Goal: Task Accomplishment & Management: Use online tool/utility

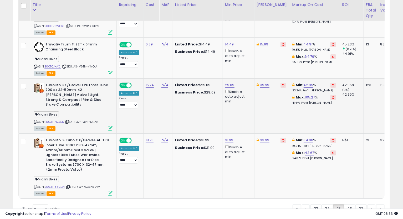
scroll to position [1212, 0]
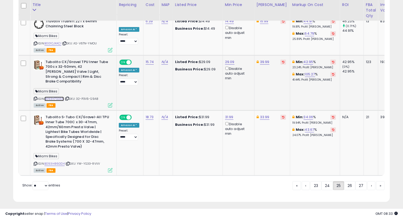
click at [59, 97] on link "B093H7SGS5" at bounding box center [53, 99] width 19 height 4
click at [34, 97] on icon at bounding box center [35, 98] width 3 height 3
click at [227, 59] on link "29.09" at bounding box center [229, 61] width 9 height 5
drag, startPoint x: 210, startPoint y: 38, endPoint x: 164, endPoint y: 43, distance: 46.8
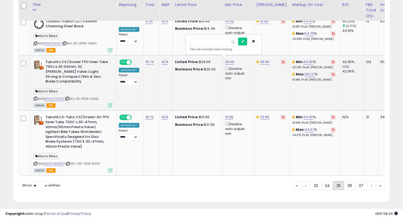
type input "*****"
click button "submit" at bounding box center [242, 42] width 9 height 8
click at [267, 59] on link "39.99" at bounding box center [264, 61] width 9 height 5
type input "*****"
click button "submit" at bounding box center [277, 42] width 9 height 8
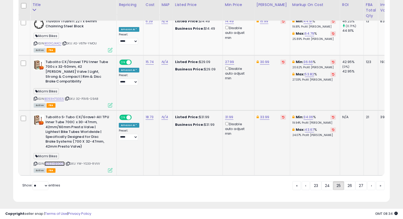
click at [55, 162] on link "B093H86GD4" at bounding box center [54, 164] width 20 height 4
click at [36, 163] on icon at bounding box center [35, 164] width 3 height 3
click at [229, 115] on link "31.99" at bounding box center [229, 117] width 8 height 5
type input "*****"
click button "submit" at bounding box center [242, 92] width 9 height 8
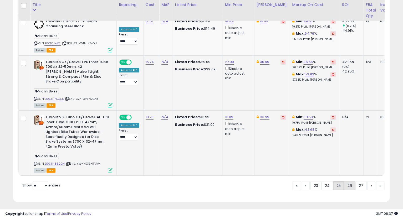
click at [351, 184] on link "26" at bounding box center [349, 186] width 11 height 9
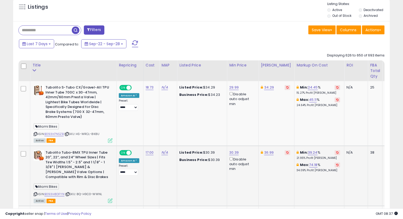
scroll to position [224, 0]
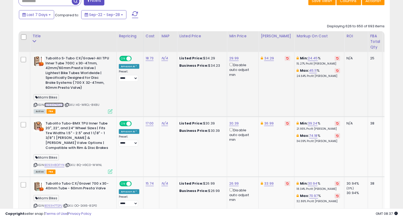
click at [52, 104] on link "B093H7NSZB" at bounding box center [53, 105] width 19 height 4
click at [34, 105] on icon at bounding box center [35, 105] width 3 height 3
click at [232, 57] on link "29.99" at bounding box center [233, 58] width 9 height 5
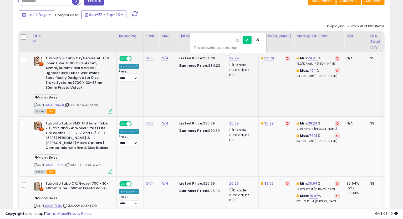
type input "*"
type input "**"
type input "*****"
click button "submit" at bounding box center [247, 40] width 9 height 8
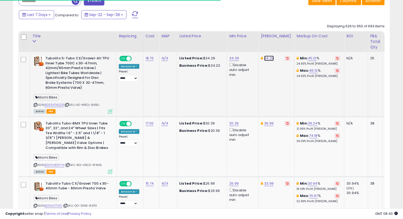
click at [268, 59] on link "34.29" at bounding box center [269, 58] width 10 height 5
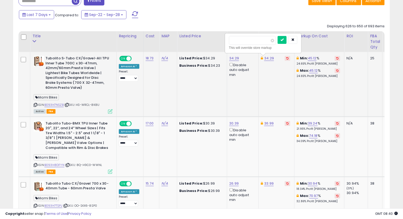
type input "*****"
click button "submit" at bounding box center [282, 40] width 9 height 8
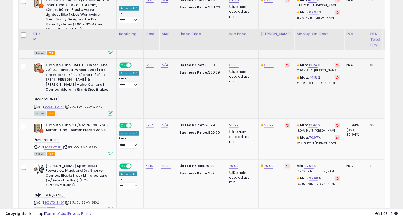
scroll to position [312, 0]
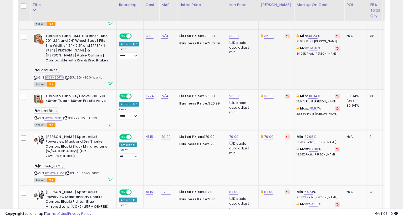
click at [57, 77] on link "B093H8DFYN" at bounding box center [54, 78] width 20 height 4
click at [34, 78] on icon at bounding box center [35, 77] width 3 height 3
click at [233, 35] on link "30.39" at bounding box center [233, 35] width 9 height 5
type input "*"
type input "*****"
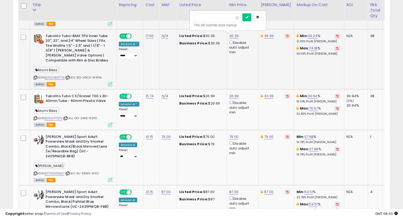
click button "submit" at bounding box center [247, 17] width 9 height 8
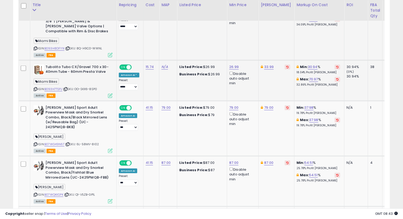
scroll to position [371, 0]
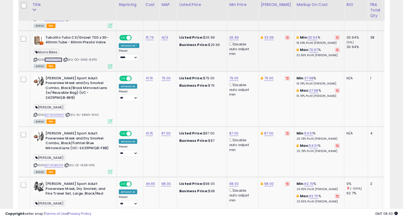
click at [58, 59] on link "B093H7TSPJ" at bounding box center [53, 60] width 18 height 4
click at [35, 60] on icon at bounding box center [35, 59] width 3 height 3
click at [268, 37] on link "33.99" at bounding box center [268, 37] width 9 height 5
type input "*****"
click button "submit" at bounding box center [282, 19] width 9 height 8
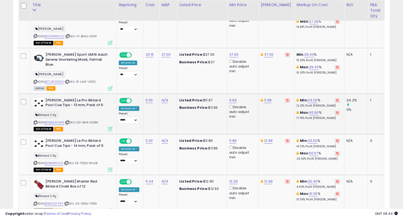
scroll to position [721, 0]
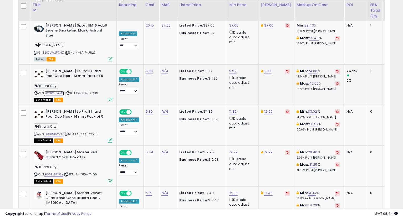
click at [54, 91] on link "B09B9JDYM5" at bounding box center [54, 93] width 20 height 4
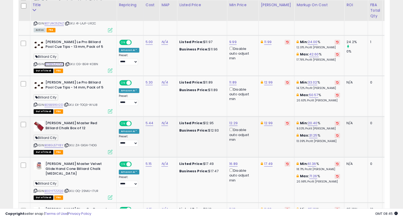
scroll to position [780, 0]
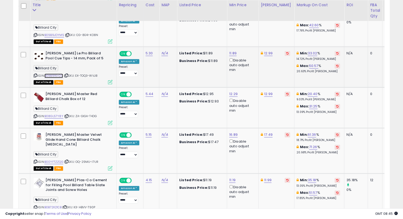
click at [61, 74] on link "B09B916V2D" at bounding box center [53, 76] width 19 height 4
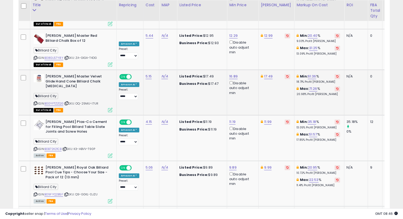
scroll to position [809, 0]
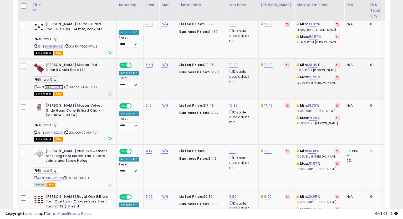
click at [58, 85] on link "B08GL57Y8Y" at bounding box center [53, 87] width 19 height 4
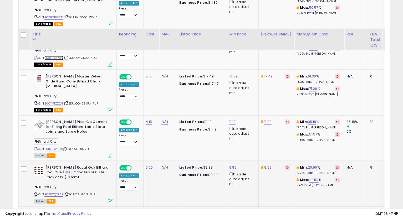
scroll to position [867, 0]
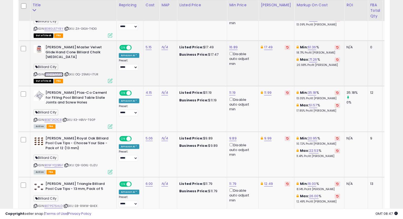
click at [57, 72] on link "B00YFTZZQG" at bounding box center [53, 74] width 19 height 4
click at [232, 45] on link "16.89" at bounding box center [233, 47] width 8 height 5
click at [262, 10] on button "button" at bounding box center [257, 13] width 9 height 8
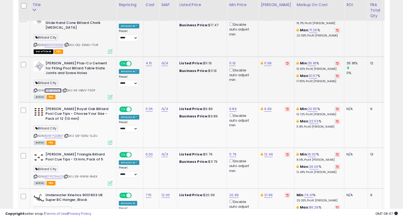
click at [59, 88] on link "B0B72K21CB" at bounding box center [52, 90] width 17 height 4
click at [34, 89] on icon at bounding box center [35, 90] width 3 height 3
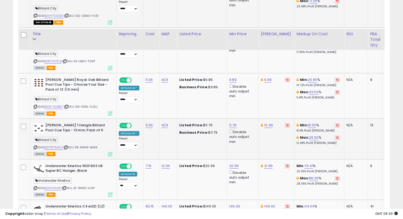
scroll to position [955, 0]
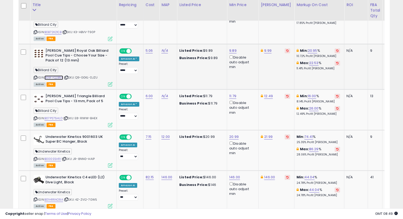
click at [55, 76] on link "B09FYQ2B5F" at bounding box center [53, 78] width 19 height 4
click at [35, 76] on icon at bounding box center [35, 77] width 3 height 3
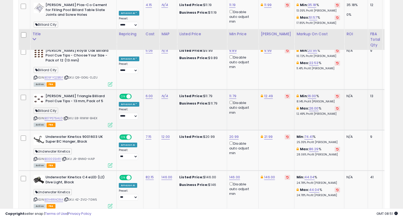
scroll to position [984, 0]
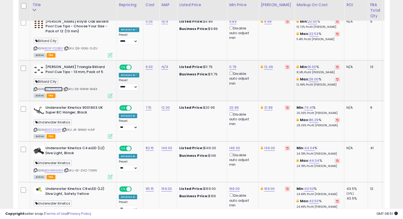
click at [57, 87] on link "B07PS75HLD" at bounding box center [53, 89] width 18 height 4
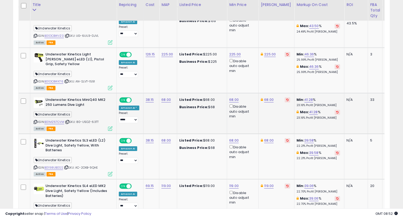
scroll to position [1236, 0]
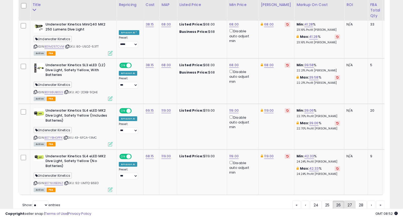
click at [351, 201] on link "27" at bounding box center [349, 205] width 11 height 9
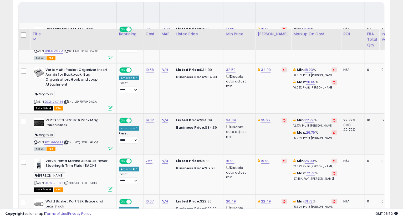
scroll to position [283, 0]
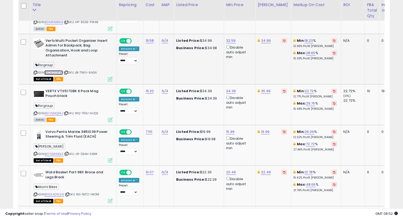
click at [55, 73] on link "B0CN2YXF44" at bounding box center [53, 73] width 18 height 4
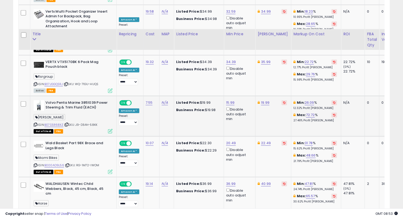
scroll to position [341, 0]
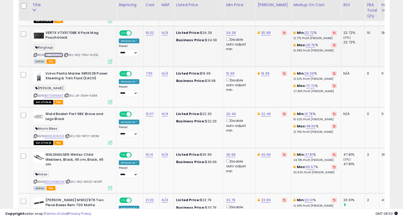
click at [50, 56] on link "B07JGGQSRJ" at bounding box center [53, 55] width 18 height 4
click at [37, 54] on icon at bounding box center [35, 55] width 3 height 3
click at [231, 33] on link "34.39" at bounding box center [231, 32] width 10 height 5
drag, startPoint x: 212, startPoint y: 15, endPoint x: 174, endPoint y: 23, distance: 38.2
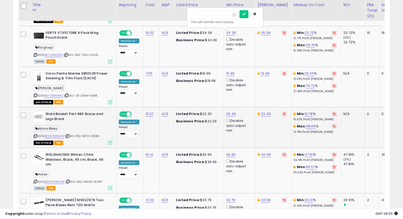
type input "*****"
click button "submit" at bounding box center [244, 14] width 9 height 8
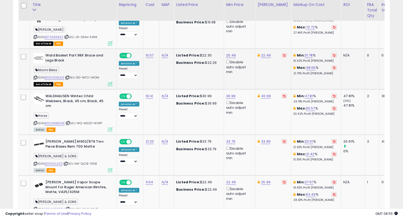
scroll to position [371, 0]
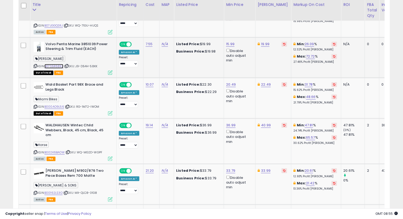
click at [52, 65] on link "B07S5R68XZ" at bounding box center [53, 66] width 19 height 4
click at [262, 44] on link "19.99" at bounding box center [265, 44] width 8 height 5
type input "*****"
click button "submit" at bounding box center [278, 26] width 9 height 8
click at [226, 42] on link "15.99" at bounding box center [230, 44] width 8 height 5
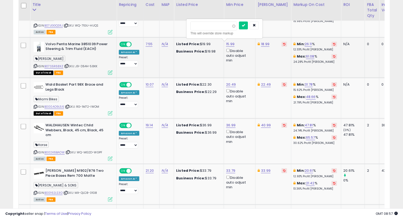
type input "****"
click button "submit" at bounding box center [243, 26] width 9 height 8
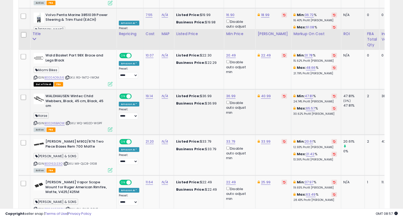
scroll to position [429, 0]
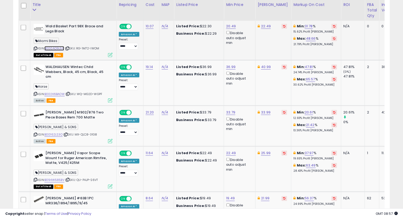
click at [55, 48] on link "B000AO9L56" at bounding box center [54, 48] width 20 height 4
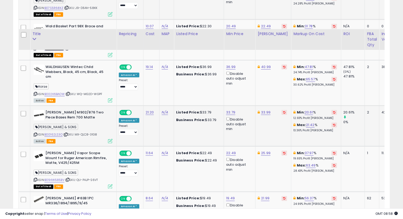
scroll to position [458, 0]
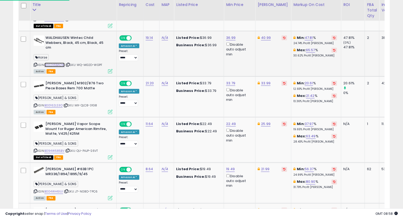
click at [56, 64] on link "B002K6BAOW" at bounding box center [54, 65] width 20 height 4
click at [35, 65] on icon at bounding box center [35, 64] width 3 height 3
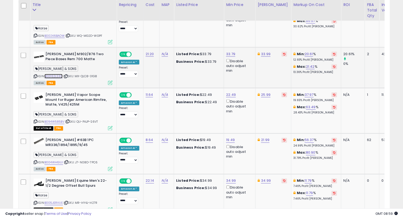
click at [61, 76] on link "B00162LS3O" at bounding box center [53, 76] width 18 height 4
click at [36, 76] on icon at bounding box center [35, 76] width 3 height 3
click at [231, 53] on link "33.79" at bounding box center [230, 54] width 9 height 5
click at [200, 34] on input "*****" at bounding box center [214, 35] width 47 height 9
type input "*****"
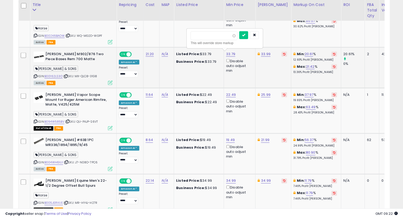
click button "submit" at bounding box center [243, 35] width 9 height 8
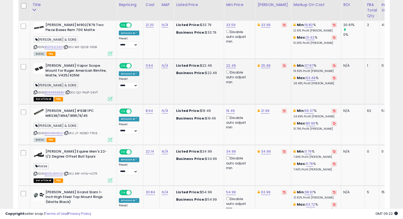
scroll to position [546, 0]
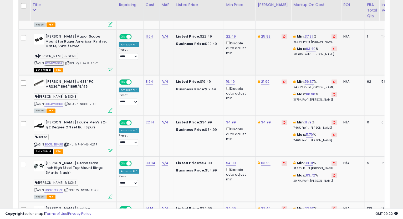
click at [61, 64] on link "B094W585BV" at bounding box center [54, 64] width 20 height 4
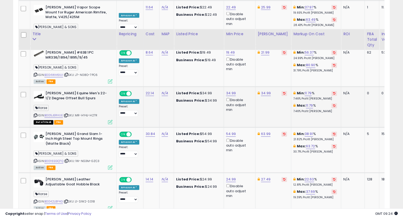
scroll to position [604, 0]
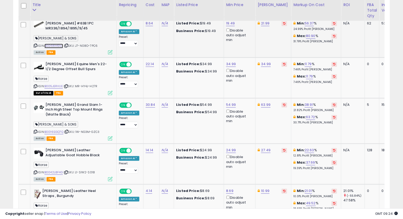
click at [57, 44] on link "B004WH6IUI" at bounding box center [53, 46] width 19 height 4
click at [34, 44] on icon at bounding box center [35, 45] width 3 height 3
click at [232, 22] on link "19.49" at bounding box center [230, 23] width 9 height 5
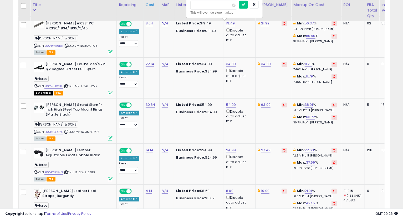
drag, startPoint x: 212, startPoint y: 4, endPoint x: 150, endPoint y: 11, distance: 62.2
click at [153, 8] on table "Title Repricing" at bounding box center [261, 199] width 486 height 1097
type input "*****"
click button "submit" at bounding box center [243, 5] width 9 height 8
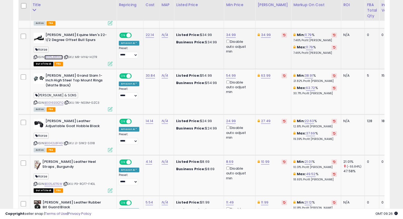
click at [59, 57] on link "B005JERVUE" at bounding box center [53, 57] width 18 height 4
click at [265, 37] on td "34.99" at bounding box center [274, 48] width 36 height 41
click at [265, 36] on link "34.99" at bounding box center [266, 34] width 10 height 5
type input "*"
type input "**"
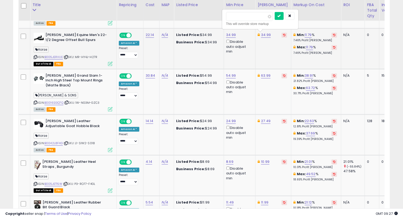
type input "*****"
click button "submit" at bounding box center [279, 16] width 9 height 8
click at [232, 32] on link "34.99" at bounding box center [231, 34] width 10 height 5
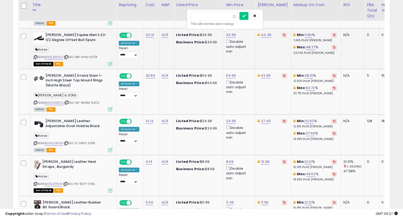
click at [198, 18] on input "*****" at bounding box center [214, 16] width 47 height 9
type input "*****"
click button "submit" at bounding box center [244, 16] width 9 height 8
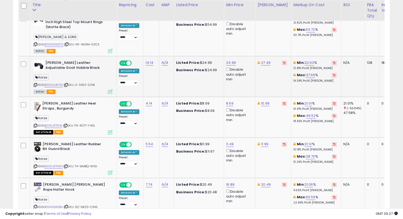
scroll to position [663, 0]
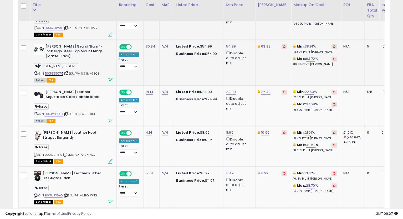
click at [58, 74] on link "B0016SGQ7Q" at bounding box center [53, 74] width 19 height 4
click at [35, 72] on icon at bounding box center [35, 73] width 3 height 3
click at [231, 43] on td "54.99 Disable auto adjust min" at bounding box center [240, 63] width 32 height 46
click at [230, 44] on link "54.99" at bounding box center [231, 46] width 10 height 5
click at [197, 29] on input "*****" at bounding box center [214, 27] width 47 height 9
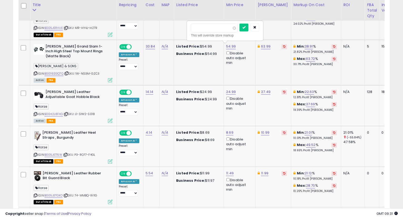
click at [197, 29] on input "*****" at bounding box center [214, 27] width 47 height 9
type input "*****"
click button "submit" at bounding box center [244, 27] width 9 height 8
click at [261, 46] on link "63.99" at bounding box center [265, 46] width 9 height 5
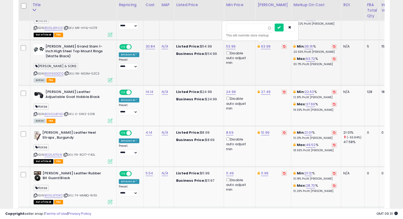
type input "*****"
click button "submit" at bounding box center [279, 27] width 9 height 8
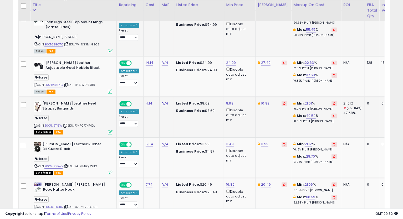
scroll to position [721, 0]
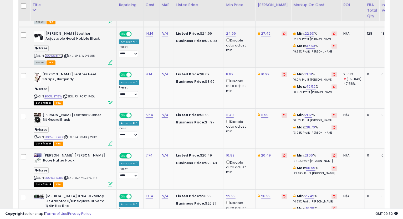
click at [60, 56] on link "B0042L8F4G" at bounding box center [53, 56] width 18 height 4
click at [35, 55] on icon at bounding box center [35, 55] width 3 height 3
click at [231, 33] on link "24.99" at bounding box center [231, 33] width 10 height 5
drag, startPoint x: 218, startPoint y: 13, endPoint x: 164, endPoint y: 18, distance: 54.7
click at [168, 13] on table "Title Repricing" at bounding box center [261, 82] width 486 height 1097
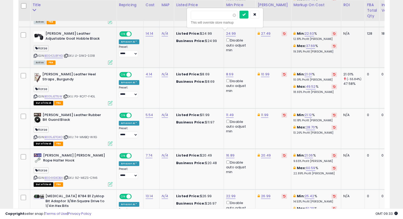
type input "*****"
click button "submit" at bounding box center [244, 15] width 9 height 8
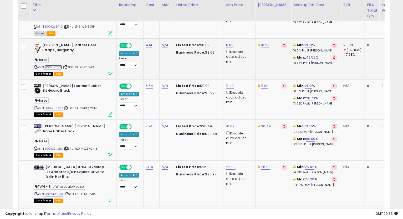
click at [49, 67] on link "B005JET15W" at bounding box center [53, 67] width 18 height 4
click at [226, 43] on link "8.69" at bounding box center [229, 45] width 7 height 5
type input "****"
click button "submit" at bounding box center [243, 26] width 9 height 8
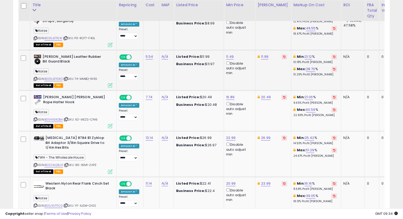
scroll to position [809, 0]
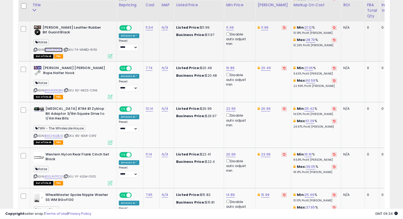
click at [54, 50] on link "B005JETGXO" at bounding box center [53, 50] width 18 height 4
click at [228, 25] on link "11.49" at bounding box center [230, 27] width 8 height 5
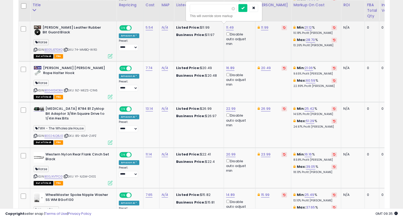
type input "****"
click button "submit" at bounding box center [243, 8] width 9 height 8
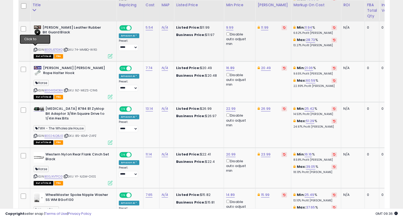
click at [35, 48] on icon at bounding box center [35, 49] width 3 height 3
click at [171, 86] on td "N/A" at bounding box center [166, 82] width 15 height 41
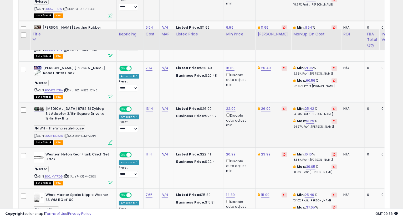
scroll to position [838, 0]
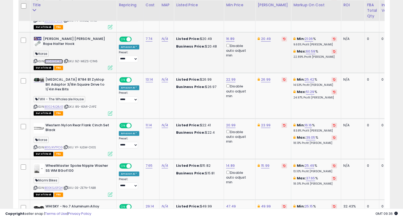
click at [49, 59] on link "B004XSKOBA" at bounding box center [53, 61] width 18 height 4
click at [228, 38] on link "16.89" at bounding box center [230, 38] width 8 height 5
drag, startPoint x: 226, startPoint y: 20, endPoint x: 168, endPoint y: 41, distance: 61.7
type input "*****"
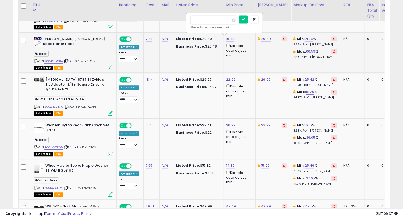
click button "submit" at bounding box center [243, 20] width 9 height 8
click at [261, 37] on link "20.49" at bounding box center [266, 38] width 10 height 5
type input "*****"
click button "submit" at bounding box center [279, 20] width 9 height 8
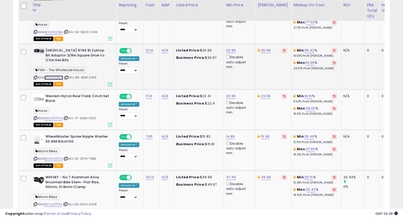
click at [58, 76] on link "B0024LQ8J0" at bounding box center [53, 78] width 19 height 4
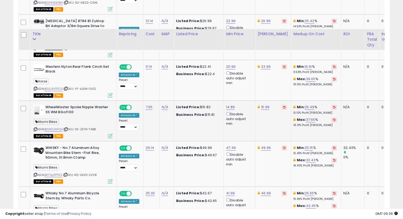
scroll to position [926, 0]
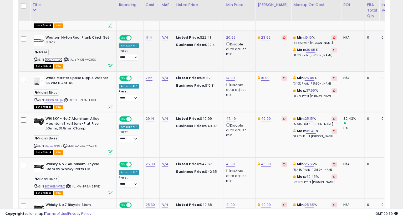
click at [56, 58] on link "B00JXVTFCG" at bounding box center [53, 60] width 18 height 4
click at [232, 35] on link "20.99" at bounding box center [230, 37] width 9 height 5
type input "**"
type input "*****"
click button "submit" at bounding box center [244, 13] width 9 height 8
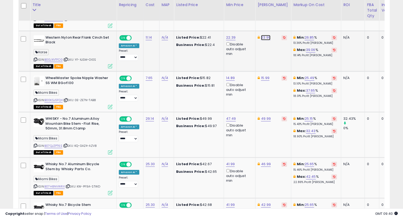
click at [264, 35] on link "23.99" at bounding box center [265, 37] width 9 height 5
click at [233, 14] on input "*****" at bounding box center [249, 13] width 47 height 9
type input "*****"
click button "submit" at bounding box center [279, 13] width 9 height 8
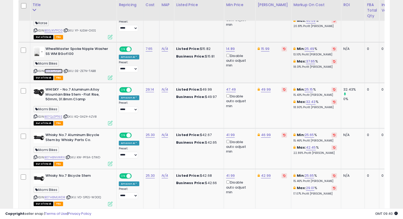
click at [50, 69] on link "B00KSJSFQ4" at bounding box center [53, 71] width 18 height 4
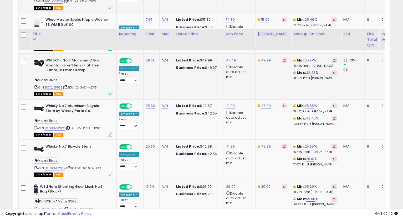
scroll to position [1014, 0]
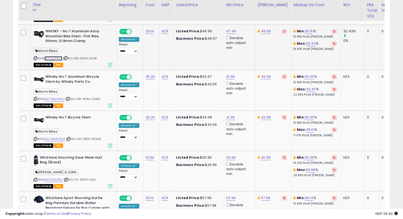
click at [49, 56] on link "B07QJZPT6S" at bounding box center [53, 58] width 18 height 4
click at [232, 29] on link "47.49" at bounding box center [231, 31] width 10 height 5
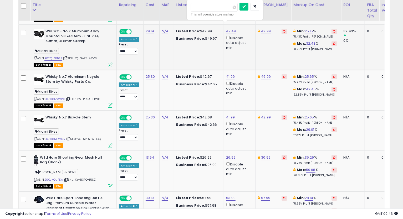
type input "*****"
click button "submit" at bounding box center [244, 7] width 9 height 8
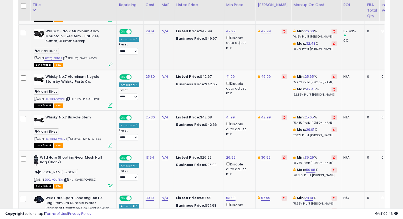
scroll to position [1043, 0]
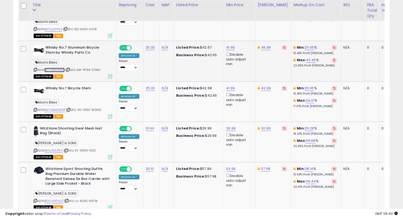
click at [57, 68] on link "B07H8NVWRX" at bounding box center [54, 70] width 20 height 4
click at [265, 45] on link "46.99" at bounding box center [266, 47] width 10 height 5
click at [233, 24] on input "*****" at bounding box center [249, 23] width 47 height 9
type input "*****"
click button "submit" at bounding box center [279, 23] width 9 height 8
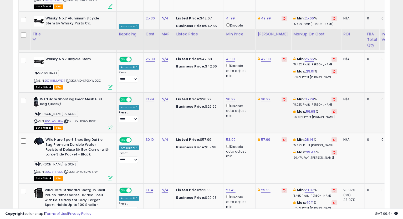
scroll to position [1101, 0]
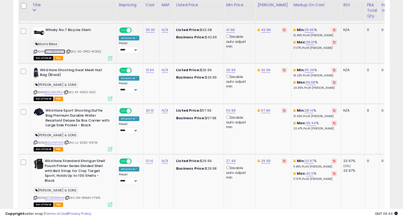
click at [52, 49] on link "B07H8MLWDR" at bounding box center [54, 51] width 21 height 4
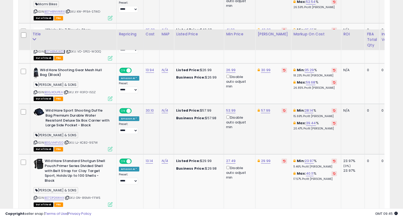
scroll to position [1131, 0]
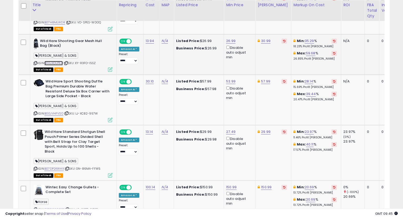
click at [57, 61] on link "B00JXOUPEA" at bounding box center [53, 63] width 18 height 4
click at [230, 38] on link "26.99" at bounding box center [230, 40] width 9 height 5
type input "*****"
click button "submit" at bounding box center [244, 16] width 9 height 8
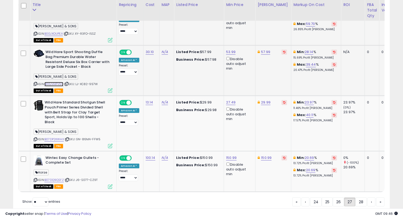
click at [62, 82] on link "B00JVHFVSO" at bounding box center [53, 84] width 19 height 4
click at [230, 49] on link "53.99" at bounding box center [230, 51] width 9 height 5
click at [197, 27] on input "*****" at bounding box center [214, 27] width 47 height 9
type input "*****"
click button "submit" at bounding box center [244, 27] width 9 height 8
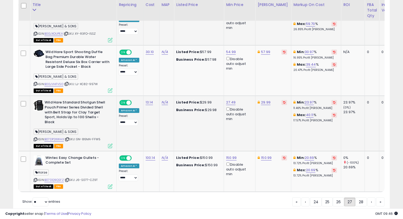
scroll to position [1171, 0]
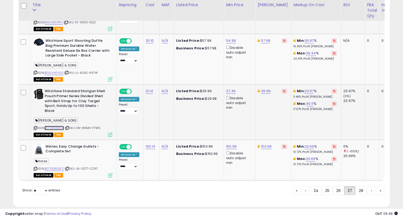
click at [56, 126] on link "B07DP2KWHX" at bounding box center [53, 128] width 19 height 4
click at [58, 167] on link "B07DQ9QSFZ" at bounding box center [53, 169] width 19 height 4
click at [360, 187] on link "28" at bounding box center [361, 191] width 11 height 9
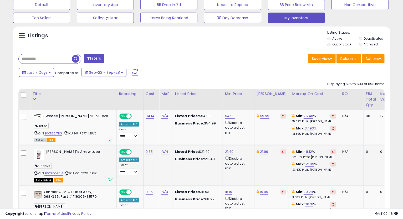
scroll to position [196, 0]
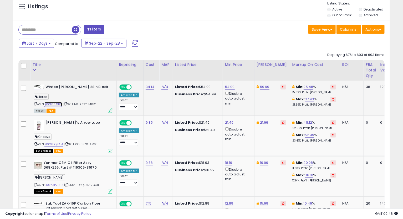
click at [47, 103] on link "B00188A1BG" at bounding box center [53, 104] width 18 height 4
click at [36, 104] on icon at bounding box center [35, 104] width 3 height 3
click at [225, 86] on link "54.99" at bounding box center [230, 86] width 10 height 5
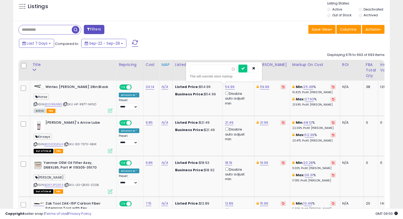
drag, startPoint x: 206, startPoint y: 69, endPoint x: 162, endPoint y: 64, distance: 43.8
type input "*****"
click button "submit" at bounding box center [243, 69] width 9 height 8
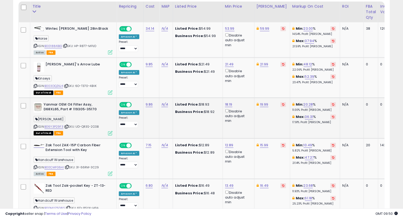
scroll to position [283, 0]
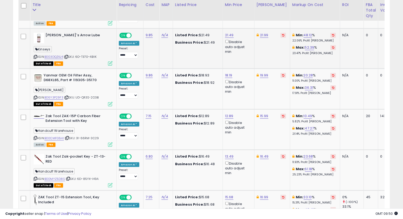
click at [54, 54] on div "ASIN: B003DQZKJ4 | SKU: 6O-T370-4BVK Out of Stock FBA" at bounding box center [73, 49] width 79 height 32
click at [55, 56] on link "B003DQZKJ4" at bounding box center [53, 57] width 19 height 4
